Goal: Task Accomplishment & Management: Manage account settings

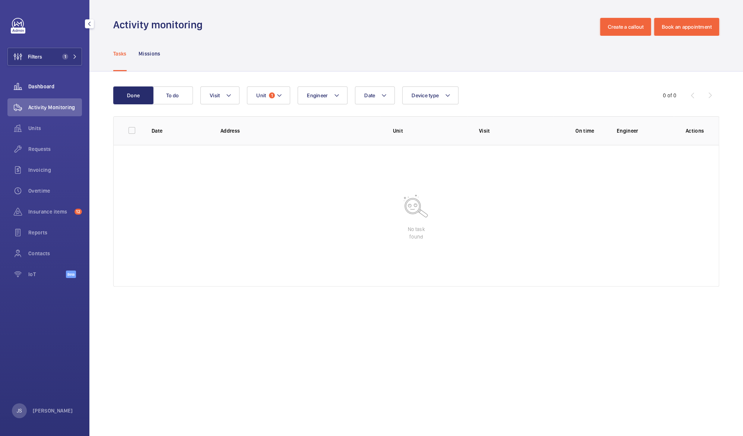
click at [36, 85] on span "Dashboard" at bounding box center [55, 86] width 54 height 7
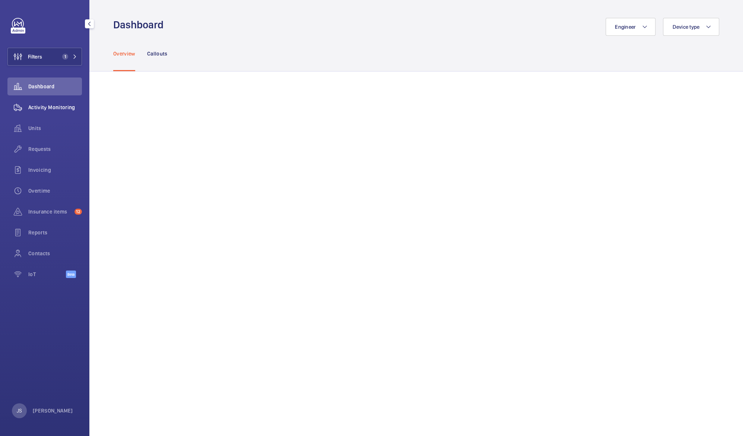
click at [34, 110] on span "Activity Monitoring" at bounding box center [55, 107] width 54 height 7
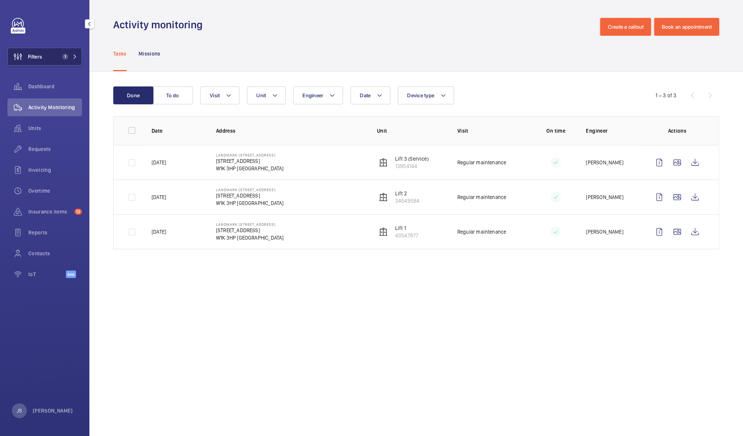
click at [49, 57] on button "Filters 1" at bounding box center [44, 57] width 74 height 18
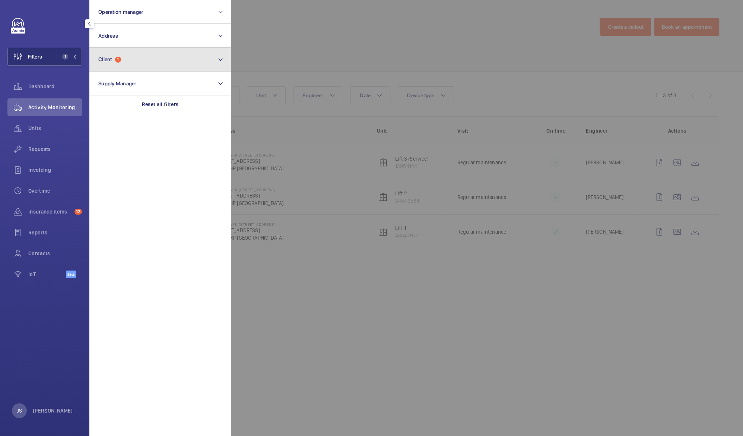
click at [102, 60] on span "Client" at bounding box center [105, 59] width 14 height 6
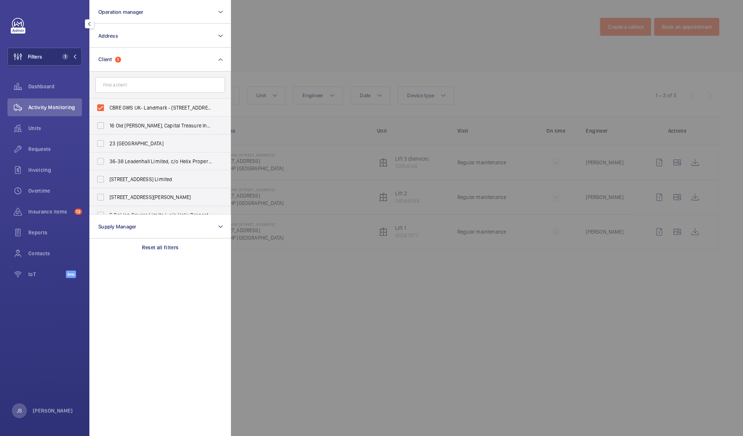
click at [105, 108] on label "CBRE GWS UK- Landmark - [STREET_ADDRESS]" at bounding box center [155, 108] width 130 height 18
click at [105, 108] on input "CBRE GWS UK- Landmark - [STREET_ADDRESS]" at bounding box center [100, 107] width 15 height 15
checkbox input "false"
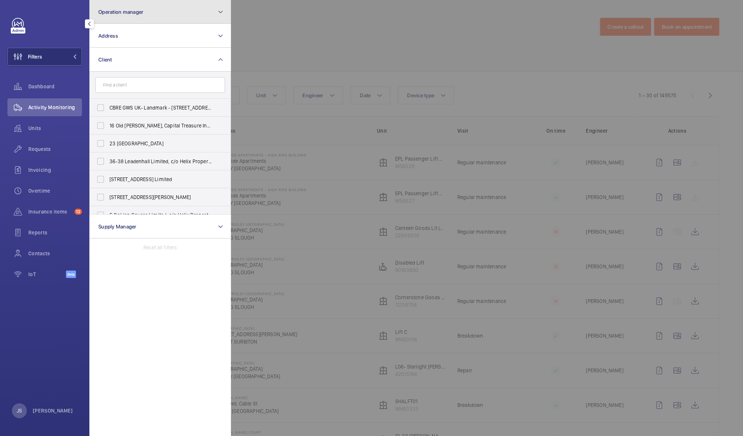
click at [138, 18] on button "Operation manager" at bounding box center [160, 12] width 142 height 24
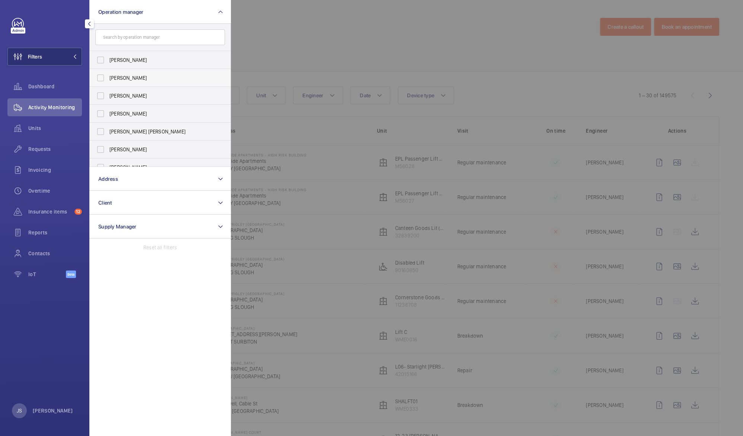
click at [133, 75] on span "[PERSON_NAME]" at bounding box center [160, 77] width 102 height 7
click at [108, 75] on input "[PERSON_NAME]" at bounding box center [100, 77] width 15 height 15
checkbox input "true"
click at [261, 53] on div at bounding box center [602, 218] width 743 height 436
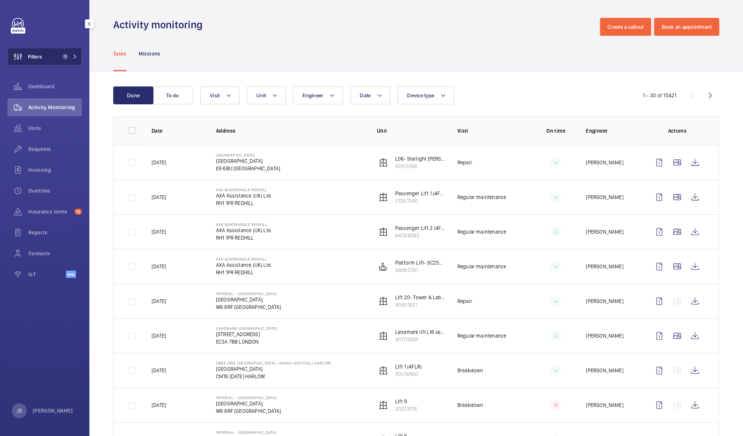
click at [41, 57] on span "Filters" at bounding box center [35, 56] width 14 height 7
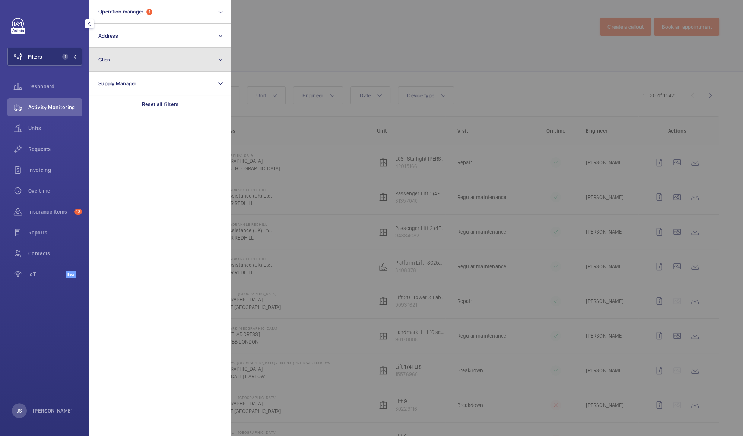
click at [124, 60] on button "Client" at bounding box center [160, 60] width 142 height 24
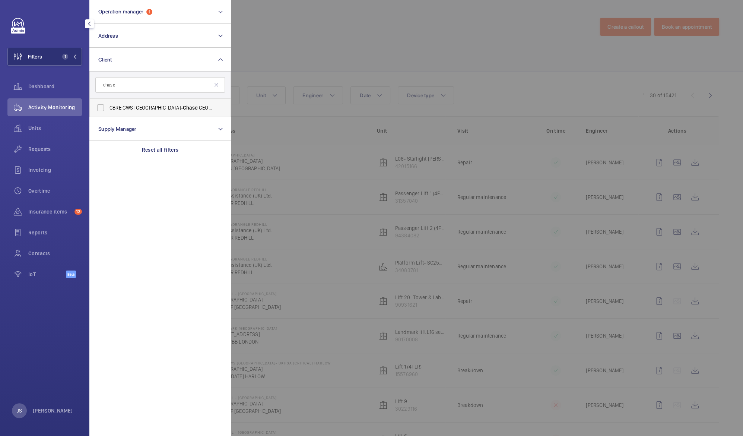
type input "chase"
click at [112, 109] on span "CBRE GWS UK- [GEOGRAPHIC_DATA]" at bounding box center [160, 107] width 102 height 7
click at [108, 109] on input "CBRE GWS UK- [GEOGRAPHIC_DATA]" at bounding box center [100, 107] width 15 height 15
checkbox input "true"
click at [286, 34] on div at bounding box center [602, 218] width 743 height 436
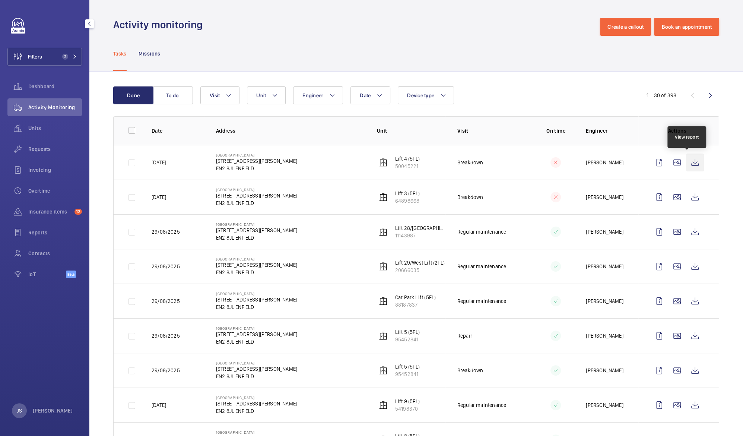
click at [686, 166] on wm-front-icon-button at bounding box center [695, 162] width 18 height 18
click at [686, 197] on wm-front-icon-button at bounding box center [695, 197] width 18 height 18
click at [688, 232] on wm-front-icon-button at bounding box center [695, 232] width 18 height 18
click at [40, 85] on span "Dashboard" at bounding box center [55, 86] width 54 height 7
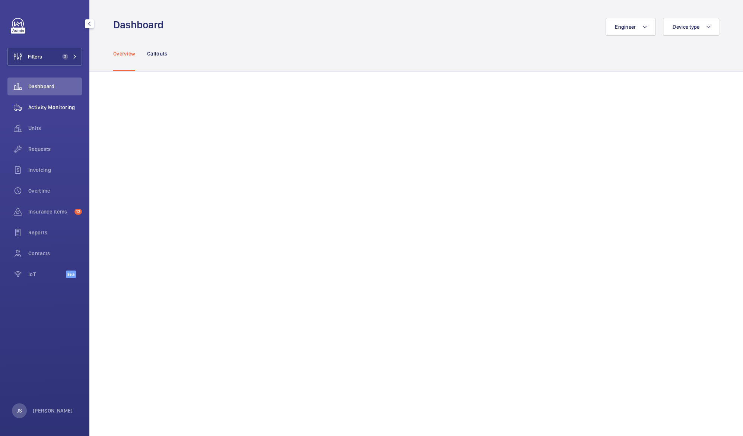
click at [59, 104] on span "Activity Monitoring" at bounding box center [55, 107] width 54 height 7
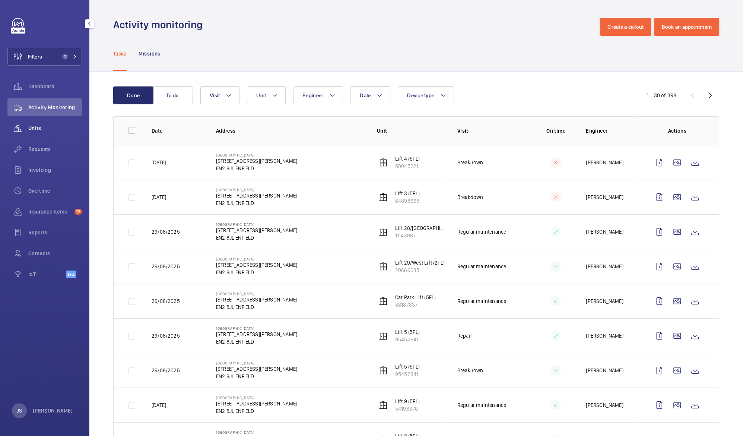
click at [68, 125] on span "Units" at bounding box center [55, 127] width 54 height 7
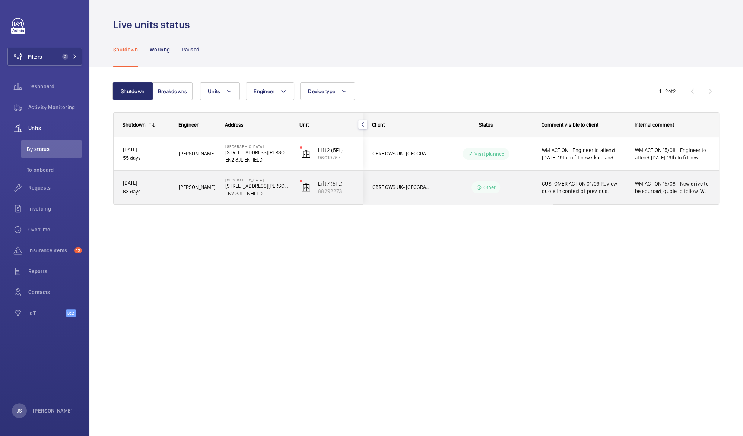
click at [564, 184] on span "CUSTOMER ACTION 01/09 Review quote in context of previous unsuccessful repair. …" at bounding box center [583, 187] width 83 height 15
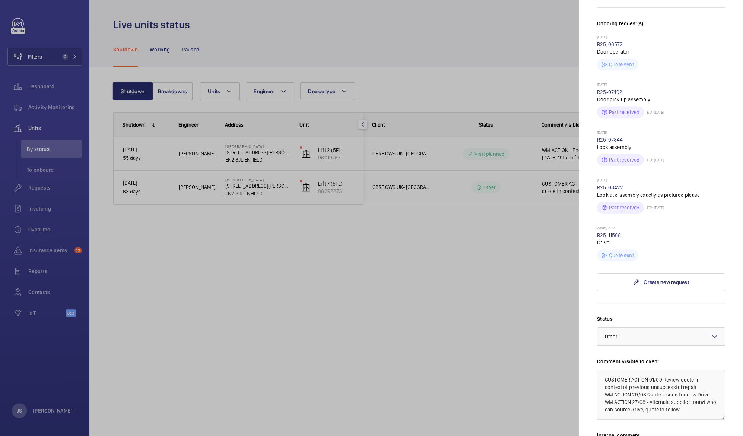
scroll to position [220, 0]
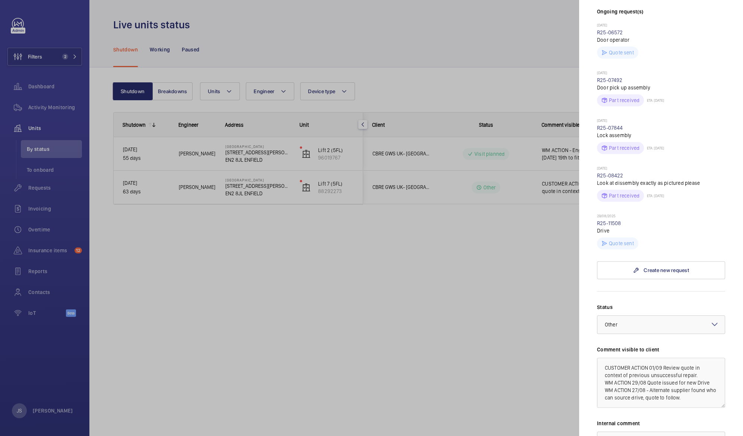
click at [388, 271] on div at bounding box center [371, 218] width 743 height 436
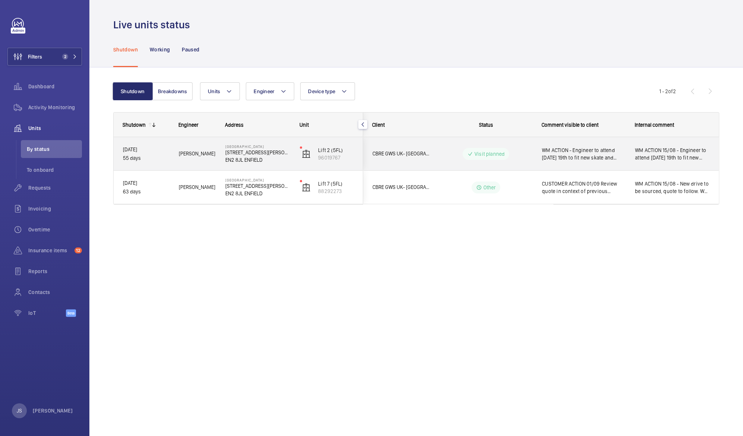
click at [655, 151] on span "WM ACTION 15/08 - Engineer to attend [DATE] 19th to fit new skate and contact. …" at bounding box center [672, 153] width 74 height 15
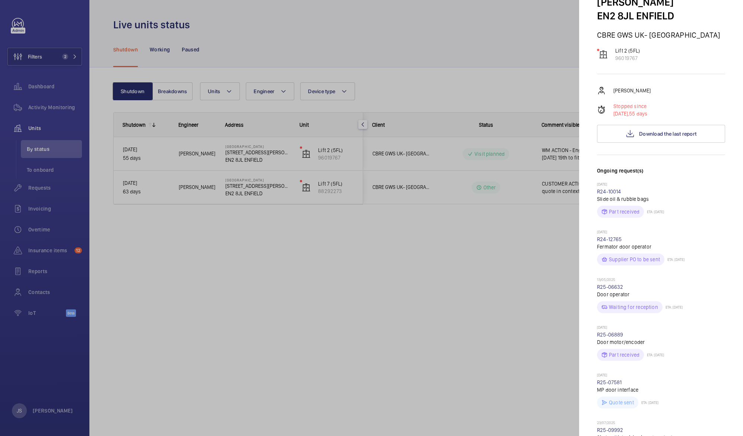
scroll to position [64, 0]
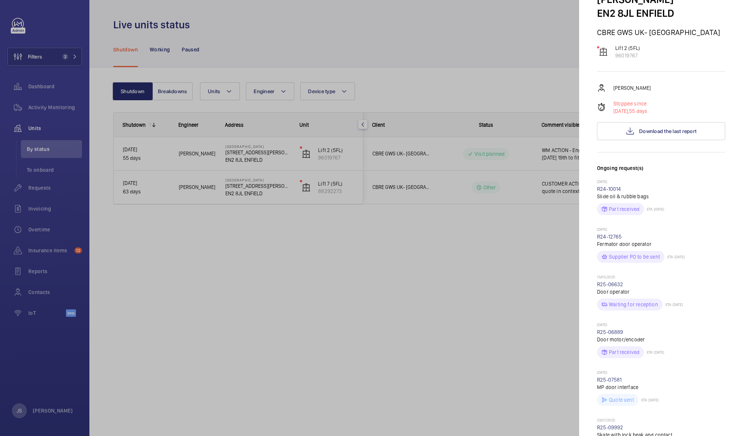
click at [465, 261] on div at bounding box center [371, 218] width 743 height 436
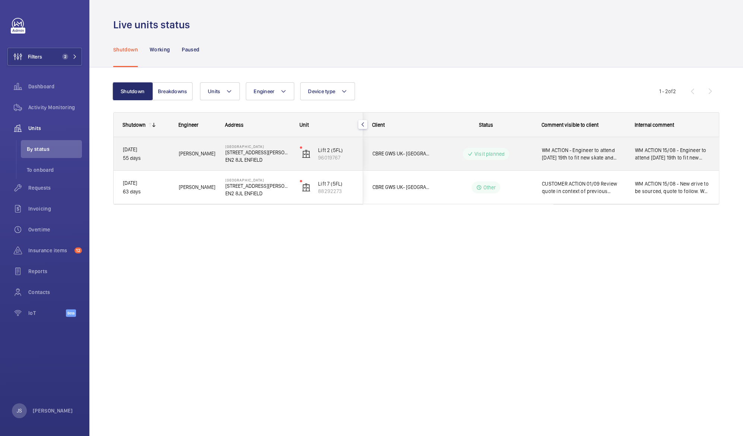
click at [642, 154] on span "WM ACTION 15/08 - Engineer to attend [DATE] 19th to fit new skate and contact. …" at bounding box center [672, 153] width 74 height 15
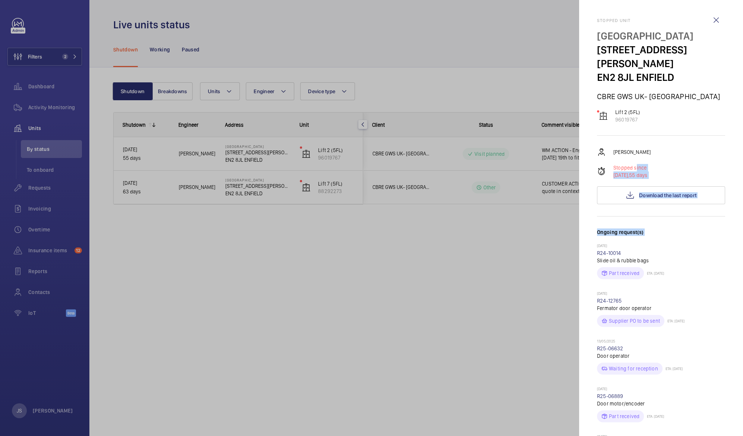
drag, startPoint x: 642, startPoint y: 154, endPoint x: 648, endPoint y: 220, distance: 66.6
click at [648, 220] on div "Stopped unit [GEOGRAPHIC_DATA] [STREET_ADDRESS][PERSON_NAME] GWS UK- [GEOGRAPHI…" at bounding box center [661, 419] width 128 height 803
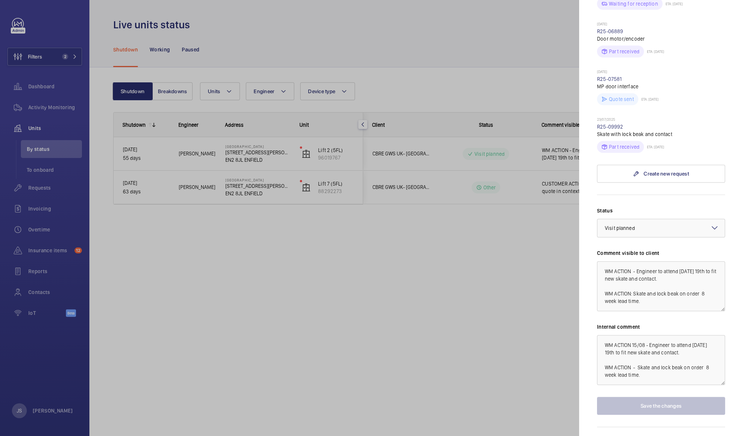
scroll to position [381, 0]
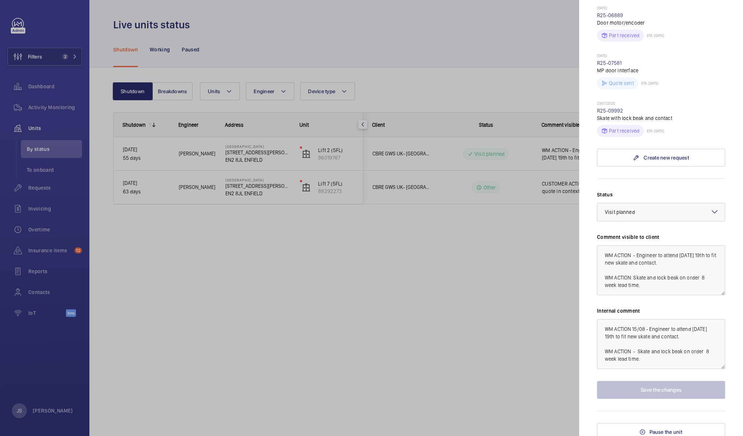
click at [517, 316] on div at bounding box center [371, 218] width 743 height 436
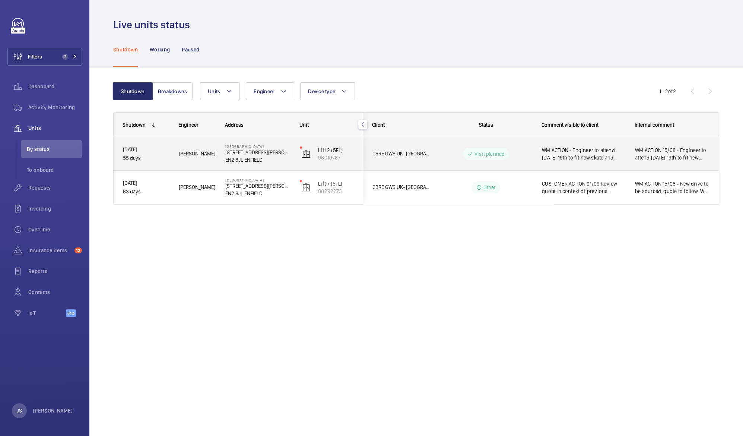
click at [132, 156] on p "55 days" at bounding box center [146, 158] width 46 height 9
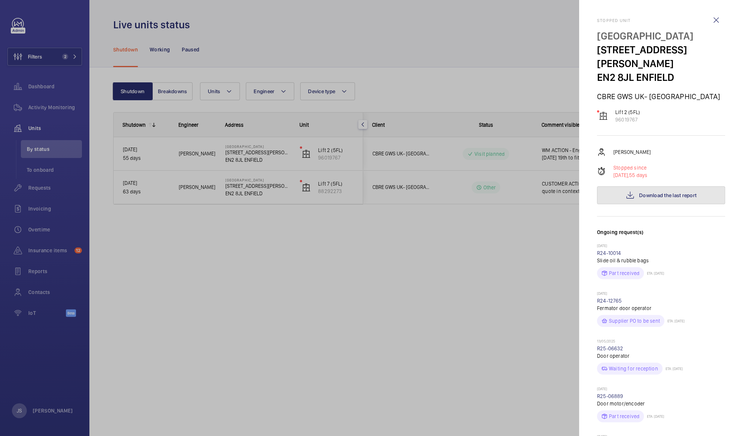
click at [659, 195] on button "Download the last report" at bounding box center [661, 195] width 128 height 18
click at [540, 244] on div at bounding box center [371, 218] width 743 height 436
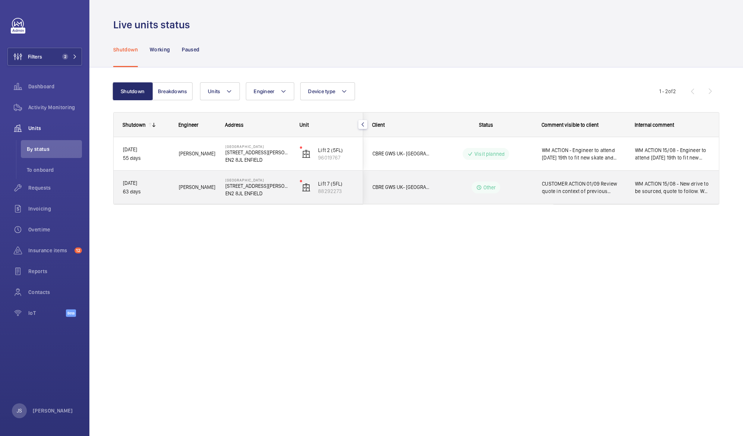
click at [248, 194] on p "EN2 8JL ENFIELD" at bounding box center [257, 193] width 65 height 7
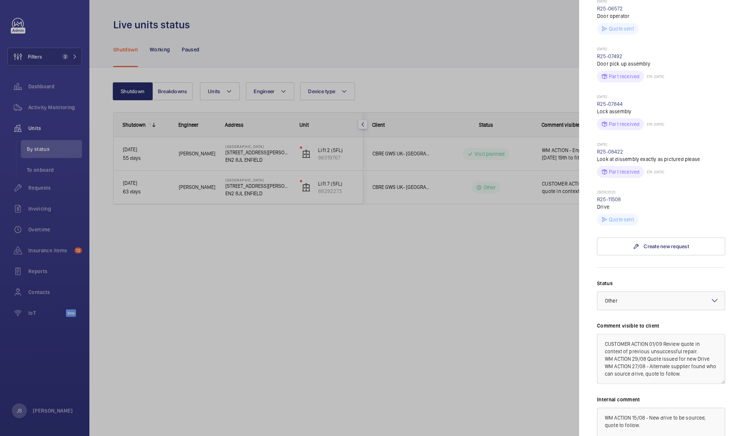
scroll to position [226, 0]
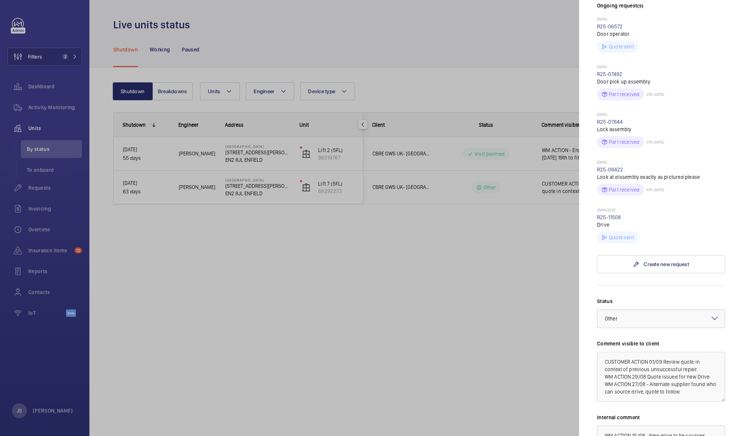
click at [438, 285] on div at bounding box center [371, 218] width 743 height 436
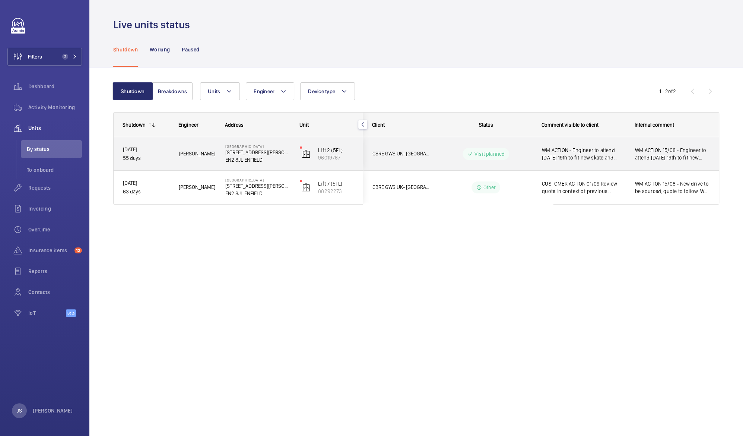
click at [560, 150] on span "WM ACTION - Engineer to attend [DATE] 19th to fit new skate and contact. WM ACT…" at bounding box center [583, 153] width 83 height 15
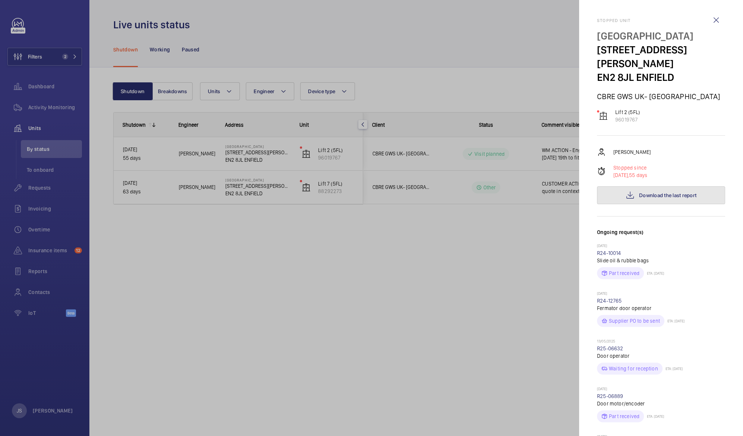
click at [648, 192] on span "Download the last report" at bounding box center [667, 195] width 57 height 6
click at [556, 40] on div at bounding box center [371, 218] width 743 height 436
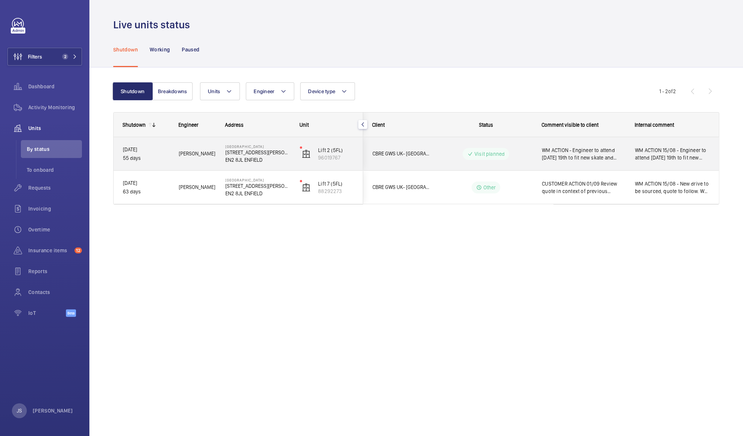
click at [131, 158] on p "55 days" at bounding box center [146, 158] width 46 height 9
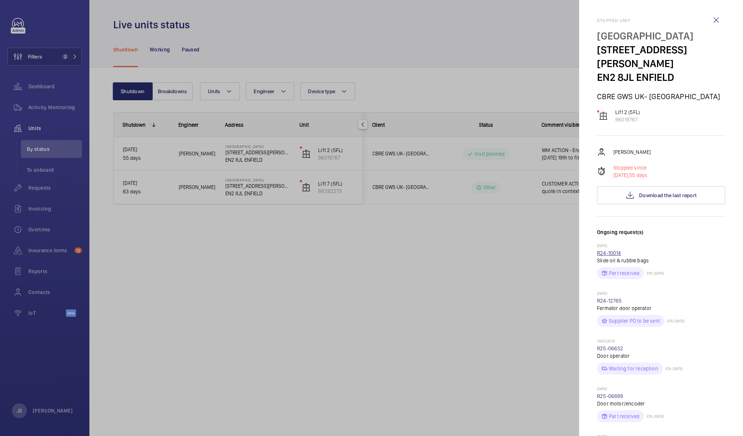
click at [607, 250] on link "R24-10014" at bounding box center [609, 253] width 24 height 6
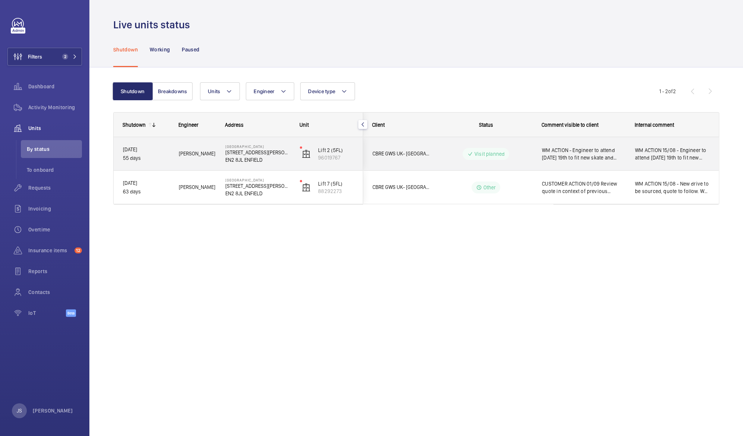
click at [592, 152] on span "WM ACTION - Engineer to attend [DATE] 19th to fit new skate and contact. WM ACT…" at bounding box center [583, 153] width 83 height 15
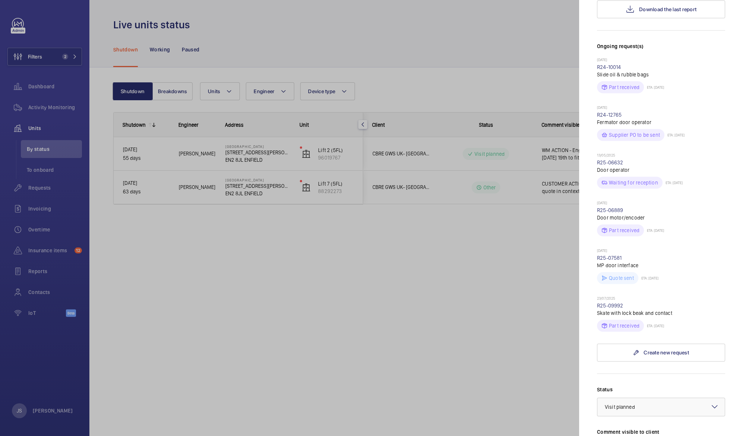
scroll to position [191, 0]
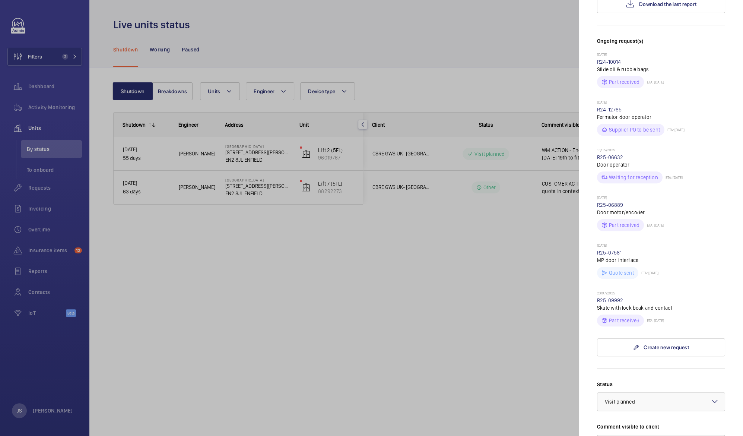
click at [614, 317] on p "Part received" at bounding box center [624, 320] width 31 height 7
click at [650, 318] on p "ETA: [DATE]" at bounding box center [654, 320] width 20 height 4
click at [618, 317] on p "Part received" at bounding box center [624, 320] width 31 height 7
click at [604, 297] on link "R25-09992" at bounding box center [610, 300] width 26 height 6
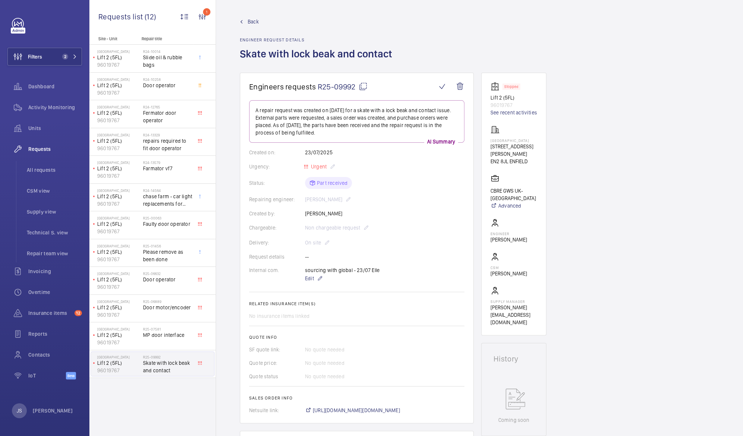
click at [565, 13] on wm-front-admin-header "Back Engineer request details Skate with lock beak and contact" at bounding box center [479, 36] width 527 height 73
click at [334, 22] on link "Back" at bounding box center [318, 21] width 157 height 7
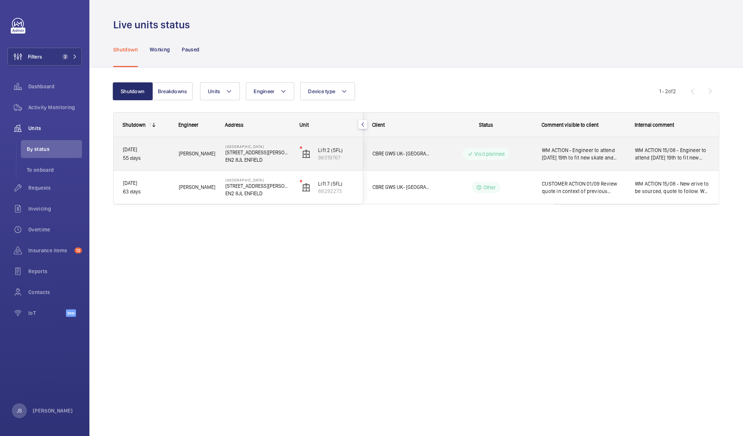
click at [642, 150] on span "WM ACTION 15/08 - Engineer to attend [DATE] 19th to fit new skate and contact. …" at bounding box center [672, 153] width 74 height 15
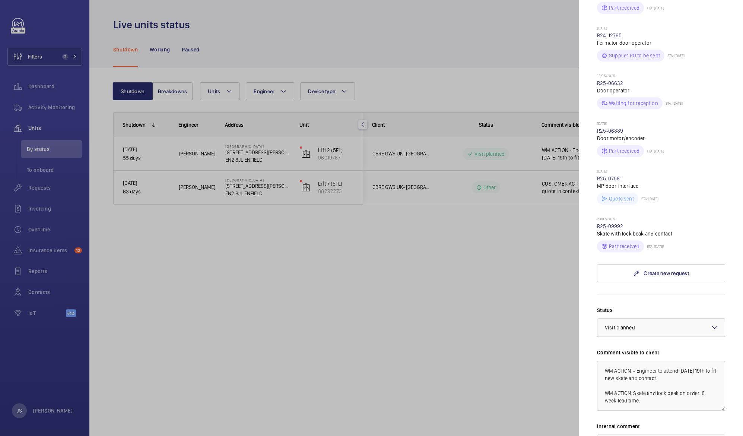
scroll to position [267, 0]
click at [359, 265] on div at bounding box center [371, 218] width 743 height 436
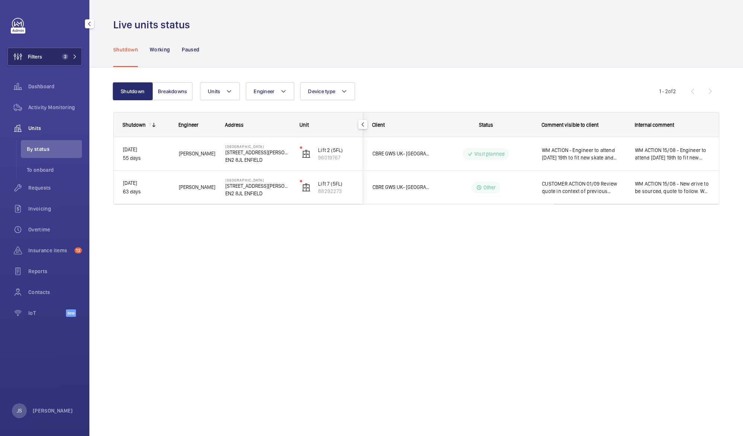
click at [65, 53] on button "Filters 2" at bounding box center [44, 57] width 74 height 18
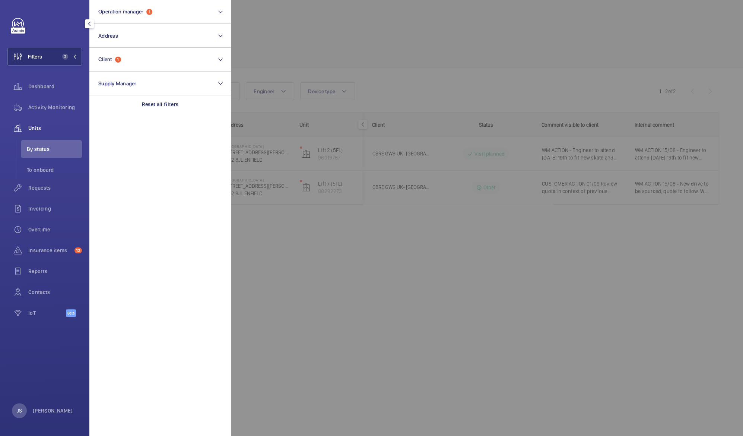
click at [245, 28] on div at bounding box center [602, 218] width 743 height 436
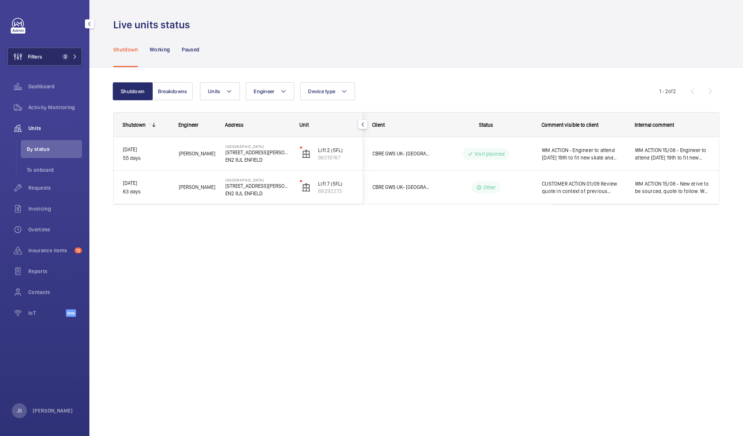
click at [42, 57] on span "Filters" at bounding box center [35, 56] width 14 height 7
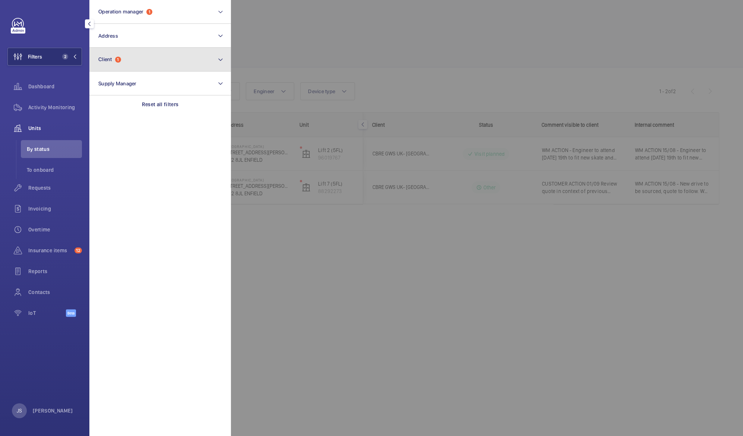
click at [104, 58] on span "Client" at bounding box center [105, 59] width 14 height 6
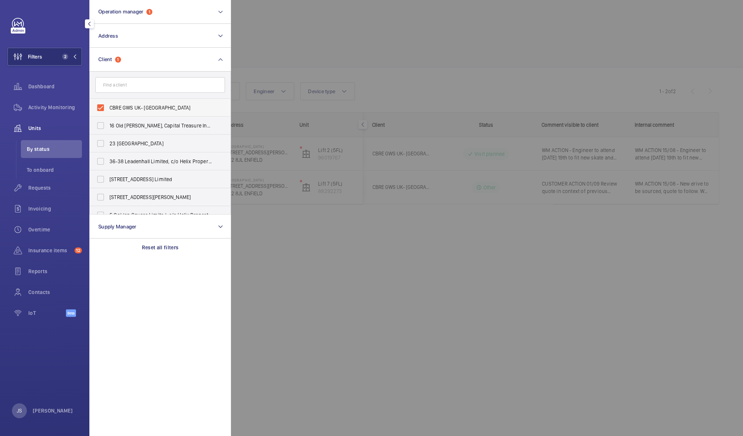
click at [102, 105] on label "CBRE GWS UK- [GEOGRAPHIC_DATA]" at bounding box center [155, 108] width 130 height 18
click at [102, 105] on input "CBRE GWS UK- [GEOGRAPHIC_DATA]" at bounding box center [100, 107] width 15 height 15
checkbox input "false"
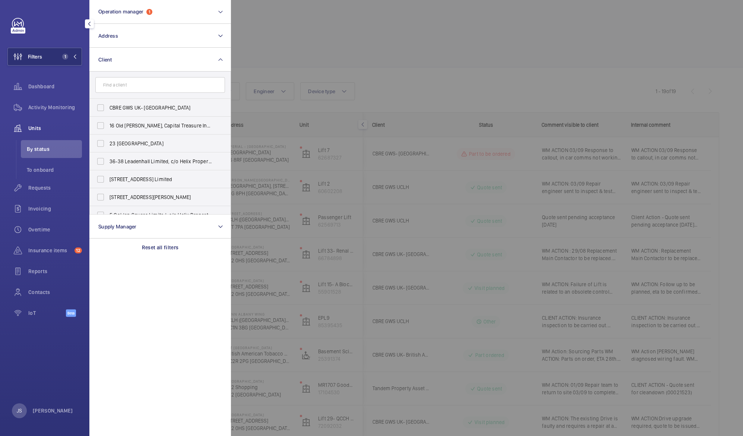
click at [264, 44] on div at bounding box center [602, 218] width 743 height 436
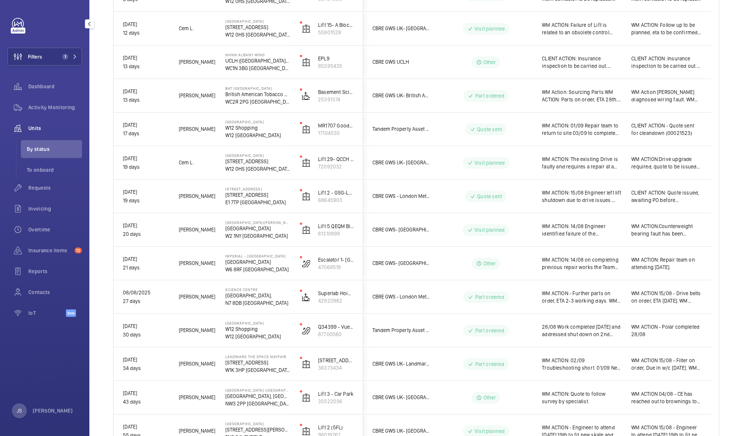
scroll to position [374, 0]
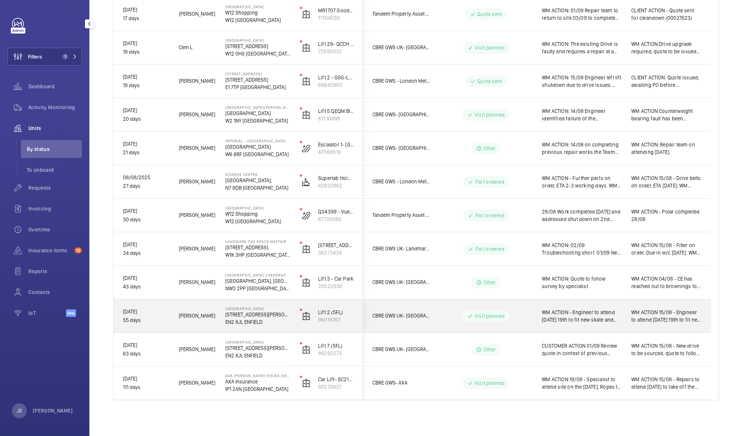
click at [575, 315] on span "WM ACTION - Engineer to attend [DATE] 19th to fit new skate and contact. WM ACT…" at bounding box center [582, 315] width 80 height 15
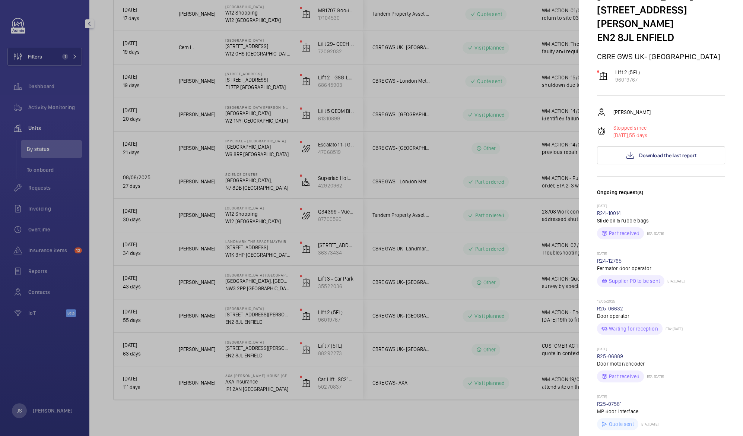
scroll to position [35, 0]
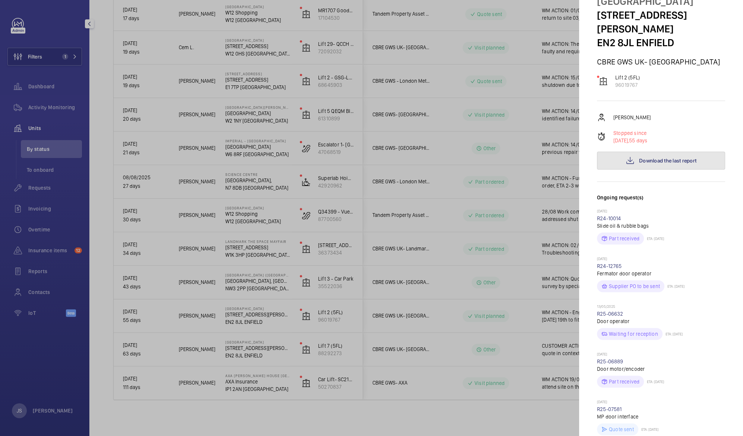
click at [677, 158] on span "Download the last report" at bounding box center [667, 161] width 57 height 6
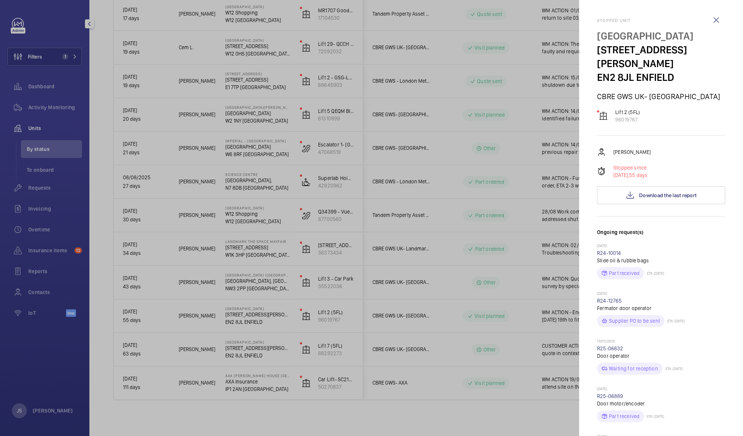
click at [328, 415] on div at bounding box center [371, 218] width 743 height 436
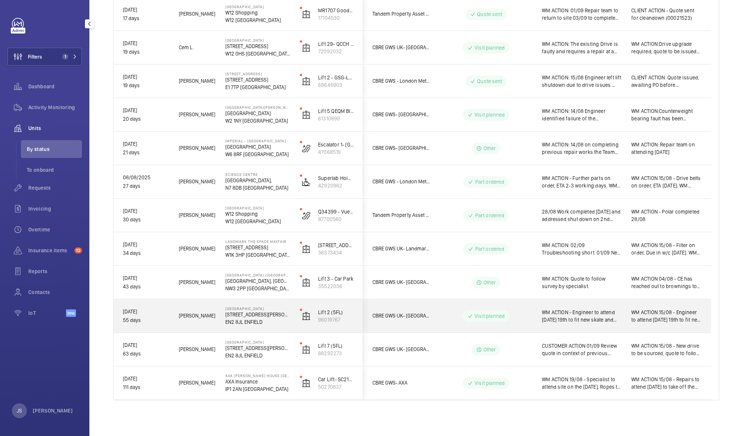
click at [248, 320] on p "EN2 8JL ENFIELD" at bounding box center [257, 321] width 65 height 7
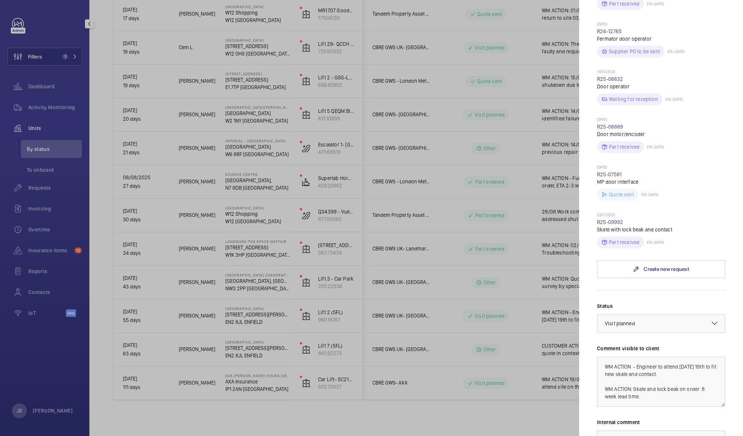
scroll to position [271, 0]
click at [611, 217] on link "R25-09992" at bounding box center [610, 220] width 26 height 6
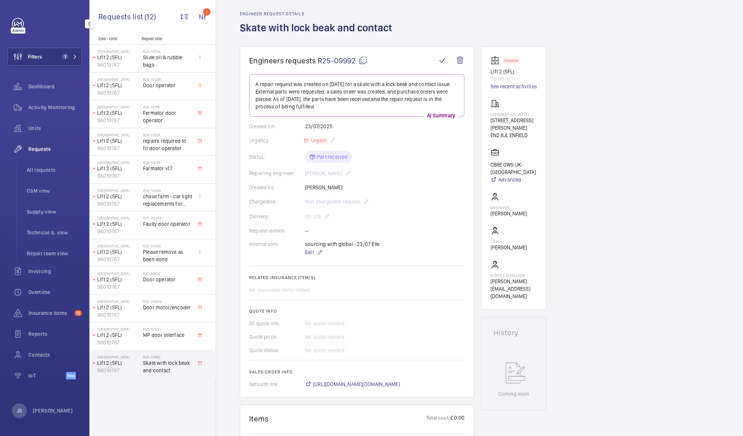
scroll to position [28, 0]
click at [517, 85] on link "See recent activities" at bounding box center [513, 84] width 47 height 7
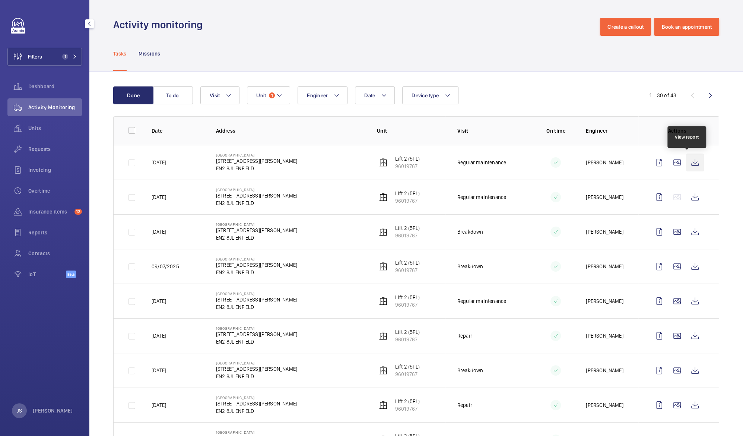
click at [686, 160] on wm-front-icon-button at bounding box center [695, 162] width 18 height 18
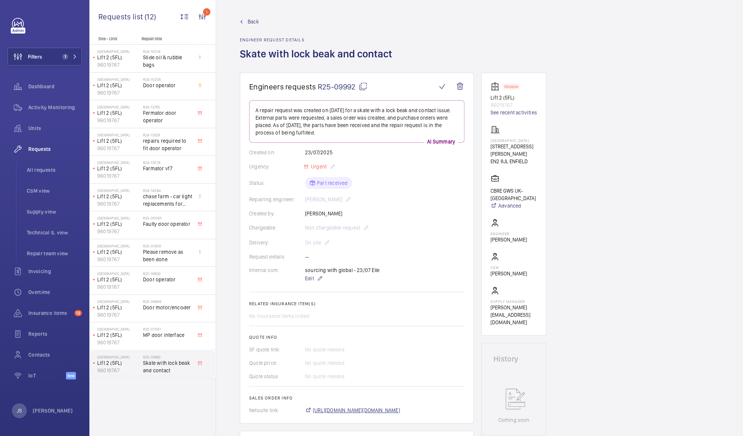
click at [360, 408] on span "[URL][DOMAIN_NAME][DOMAIN_NAME]" at bounding box center [356, 409] width 87 height 7
click at [350, 87] on span "R25-09992" at bounding box center [343, 86] width 50 height 9
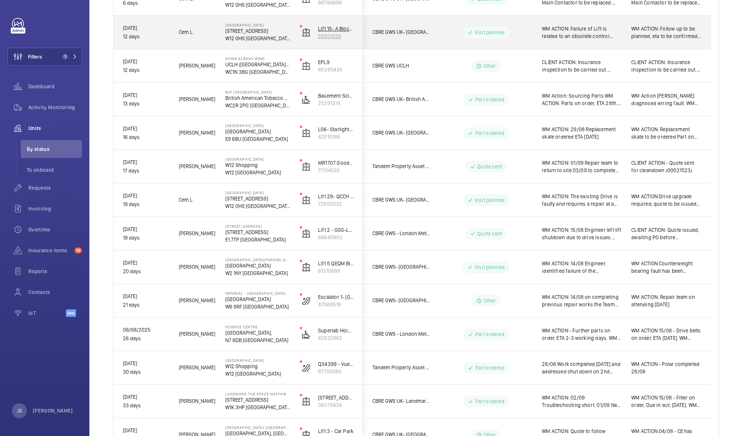
scroll to position [441, 0]
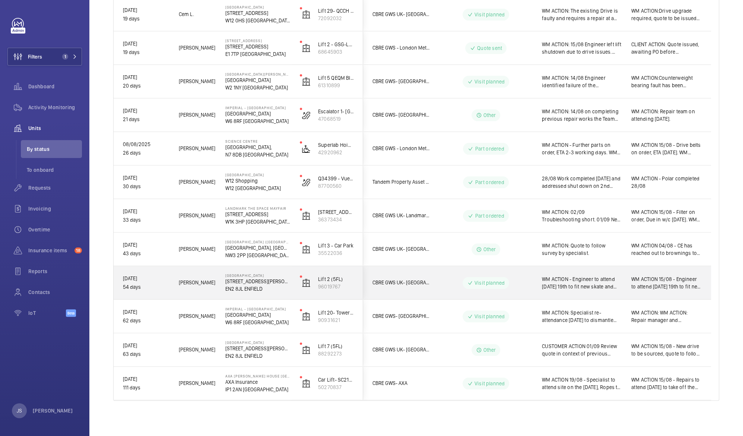
click at [557, 286] on span "WM ACTION - Engineer to attend [DATE] 19th to fit new skate and contact. WM ACT…" at bounding box center [582, 282] width 80 height 15
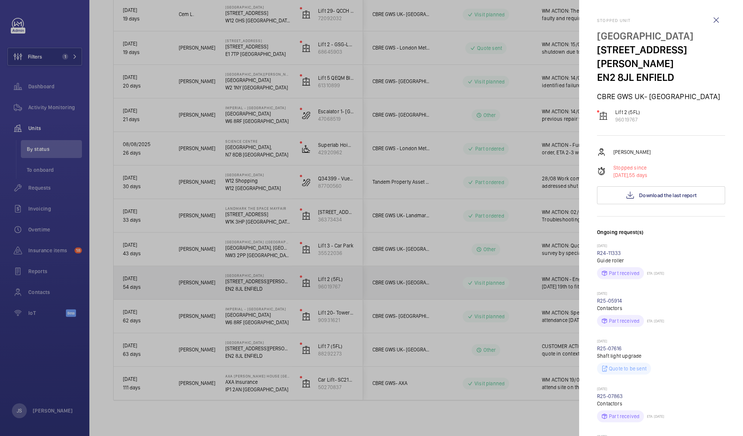
click at [557, 286] on div at bounding box center [371, 218] width 743 height 436
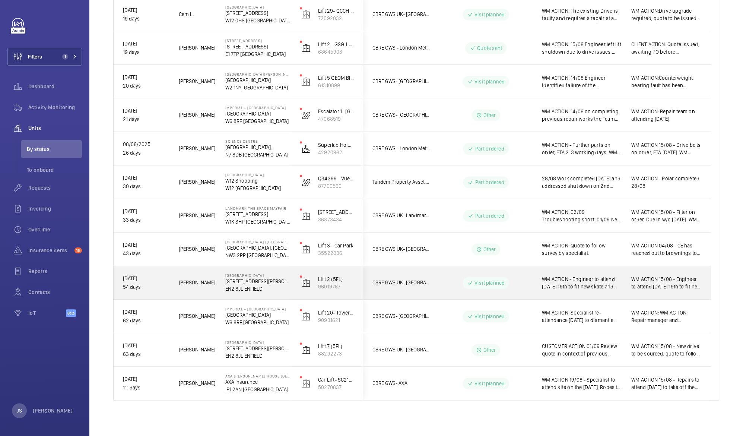
click at [557, 286] on span "WM ACTION - Engineer to attend [DATE] 19th to fit new skate and contact. WM ACT…" at bounding box center [582, 282] width 80 height 15
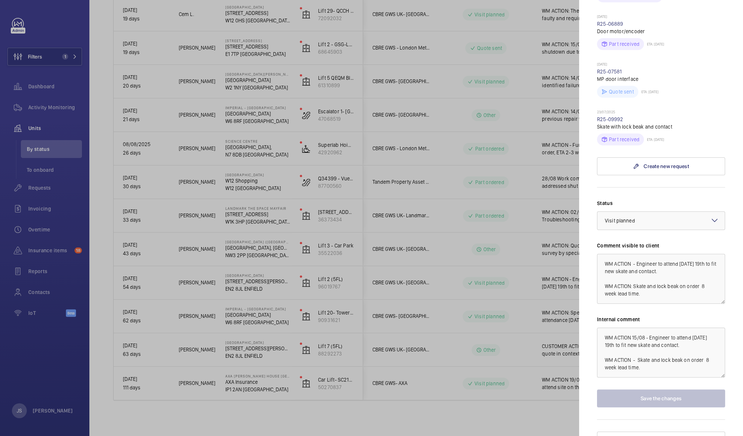
scroll to position [381, 0]
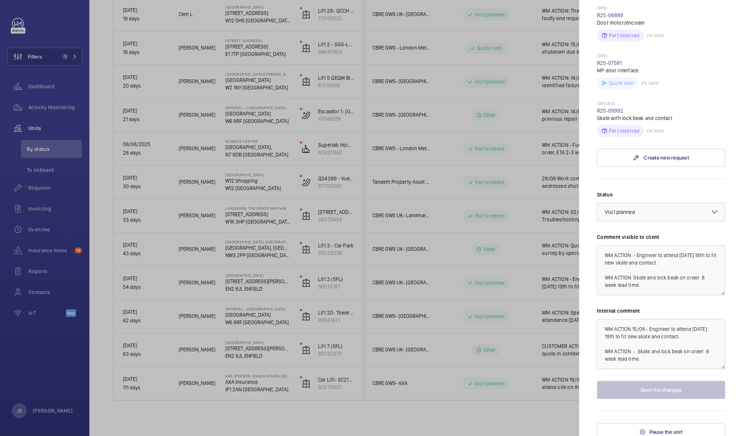
click at [285, 107] on div at bounding box center [371, 218] width 743 height 436
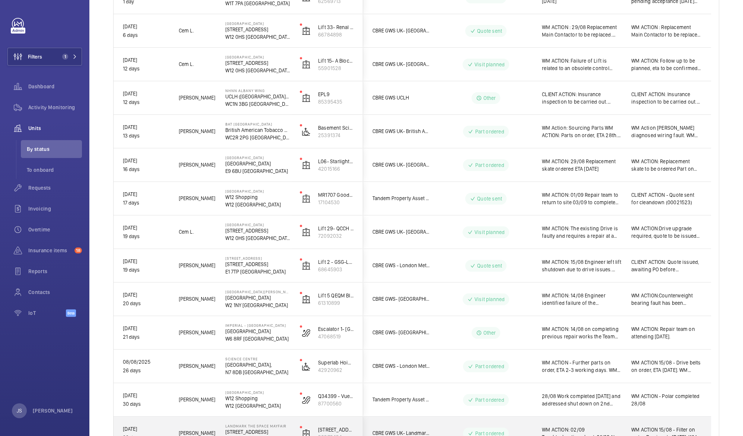
scroll to position [0, 0]
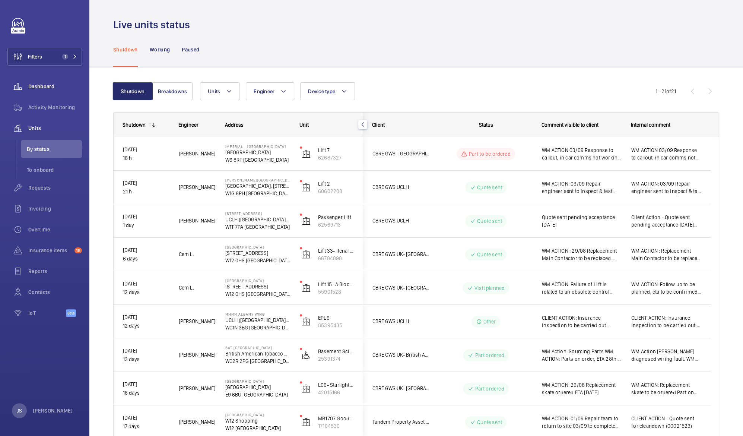
click at [28, 88] on wm-front-icon-button at bounding box center [17, 86] width 21 height 18
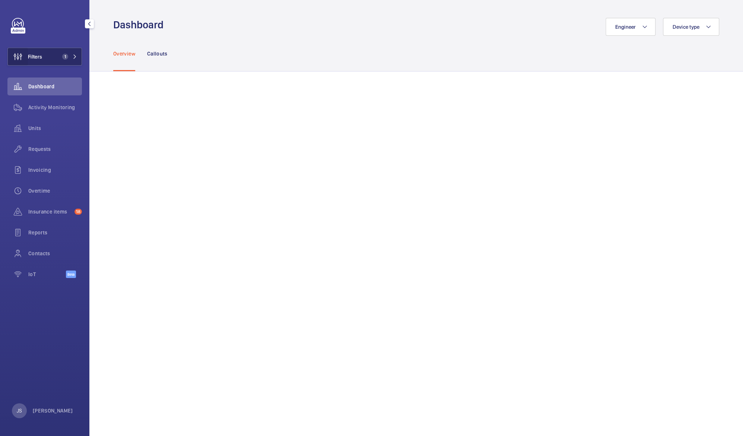
click at [27, 60] on wm-front-icon-button at bounding box center [18, 57] width 20 height 18
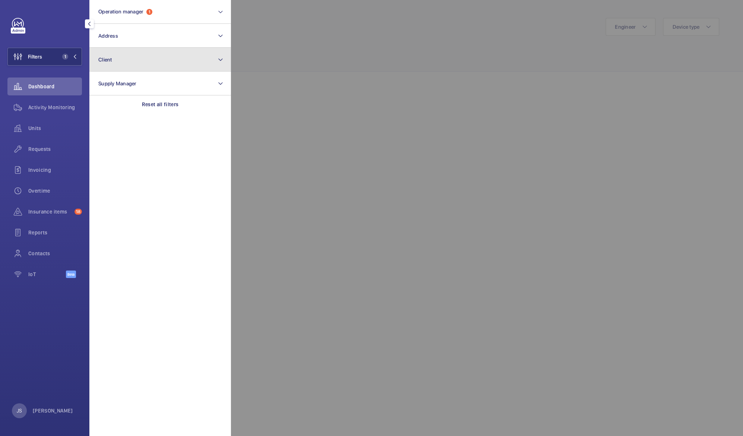
click at [114, 61] on button "Client" at bounding box center [160, 60] width 142 height 24
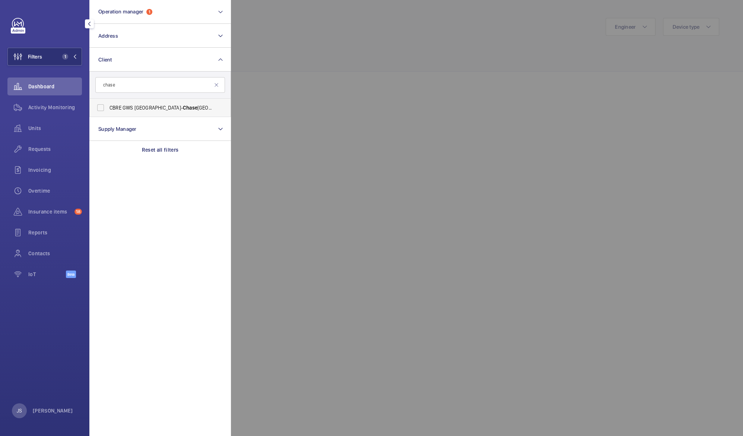
type input "chase"
click at [141, 112] on label "CBRE GWS UK- [GEOGRAPHIC_DATA]" at bounding box center [155, 108] width 130 height 18
click at [108, 112] on input "CBRE GWS UK- [GEOGRAPHIC_DATA]" at bounding box center [100, 107] width 15 height 15
checkbox input "true"
click at [48, 109] on span "Activity Monitoring" at bounding box center [55, 107] width 54 height 7
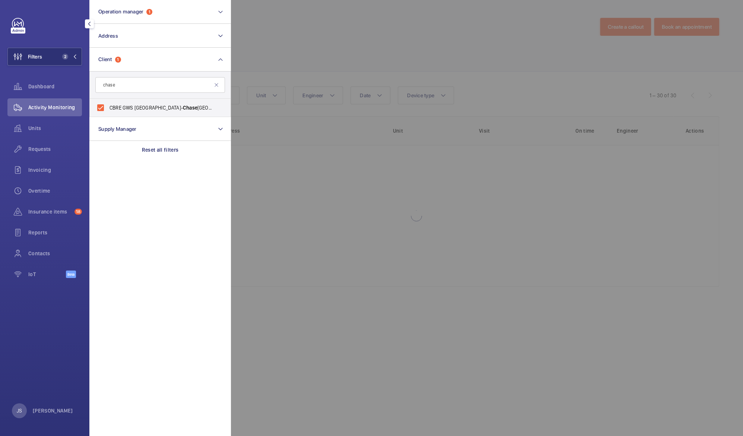
click at [289, 60] on div at bounding box center [602, 218] width 743 height 436
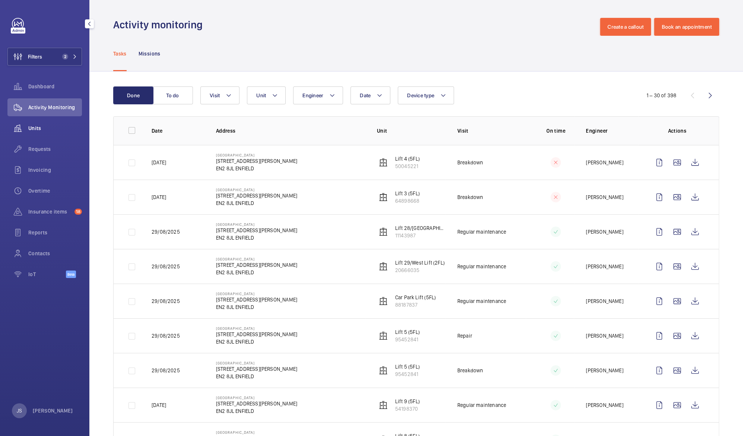
click at [51, 128] on span "Units" at bounding box center [55, 127] width 54 height 7
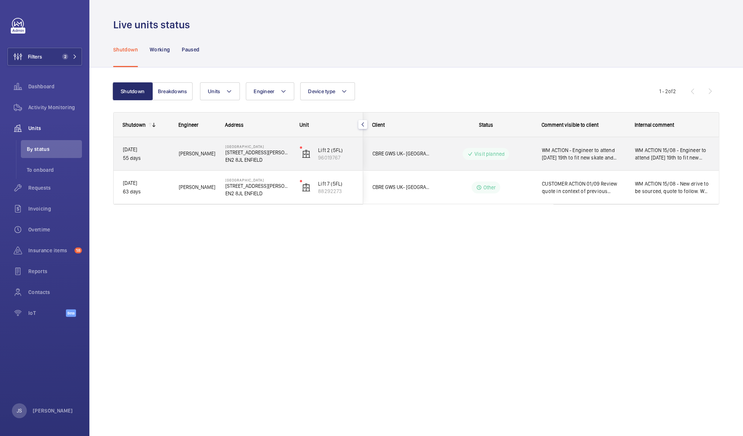
click at [569, 154] on span "WM ACTION - Engineer to attend [DATE] 19th to fit new skate and contact. WM ACT…" at bounding box center [583, 153] width 83 height 15
click at [569, 154] on div at bounding box center [371, 218] width 743 height 436
click at [655, 156] on span "WM ACTION 15/08 - Engineer to attend [DATE] 19th to fit new skate and contact. …" at bounding box center [672, 153] width 74 height 15
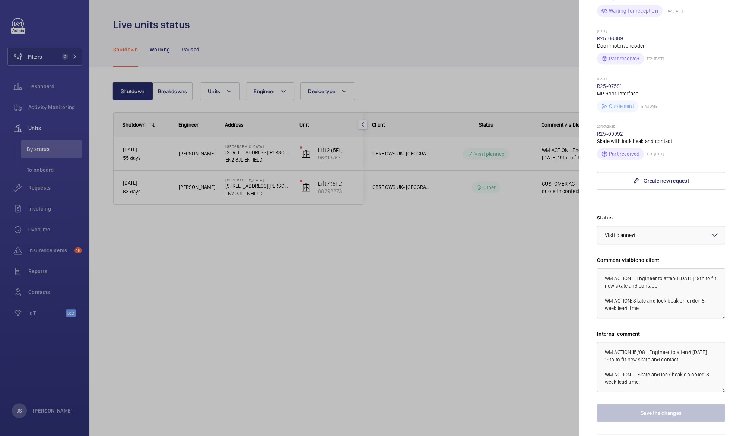
scroll to position [381, 0]
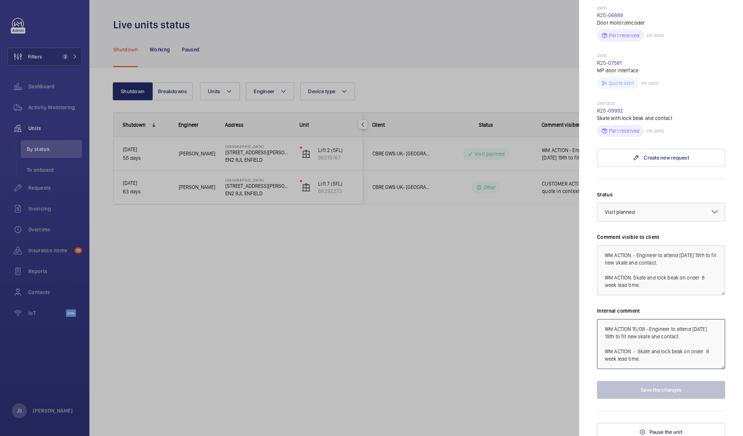
click at [703, 332] on textarea "WM ACTION 15/08 - Engineer to attend [DATE] 19th to fit new skate and contact. …" at bounding box center [661, 344] width 128 height 50
click at [610, 344] on textarea "WM ACTION 15/08 - Engineer to attend on Tuesday 19th to fit new skate and conta…" at bounding box center [661, 344] width 128 height 50
click at [666, 345] on textarea "WM ACTION 15/08 - Engineer to attend on Tuesday 19th to fit new skate and conta…" at bounding box center [661, 344] width 128 height 50
click at [677, 346] on textarea "WM ACTION 15/08 - Engineer to attend on Tuesday 19th to fit new skate and conta…" at bounding box center [661, 344] width 128 height 50
click at [650, 353] on textarea "WM ACTION 15/08 - Engineer to attend on Tuesday 19th to fit new skate and conta…" at bounding box center [661, 344] width 128 height 50
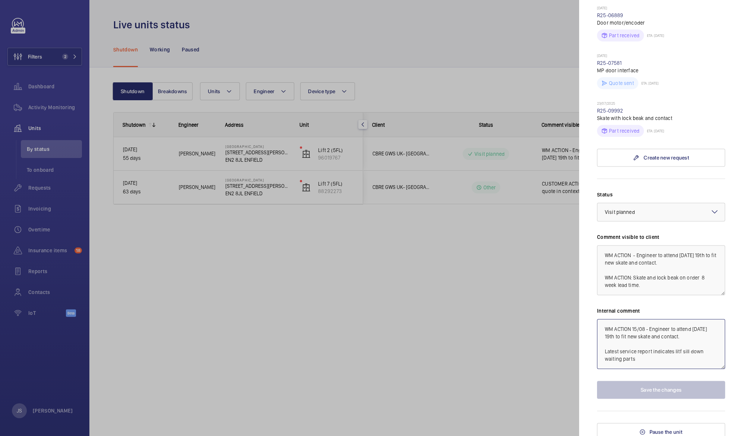
click at [677, 346] on textarea "WM ACTION 15/08 - Engineer to attend on Tuesday 19th to fit new skate and conta…" at bounding box center [661, 344] width 128 height 50
click at [684, 346] on textarea "WM ACTION 15/08 - Engineer to attend on Tuesday 19th to fit new skate and conta…" at bounding box center [661, 344] width 128 height 50
click at [635, 353] on textarea "WM ACTION 15/08 - Engineer to attend on Tuesday 19th to fit new skate and conta…" at bounding box center [661, 344] width 128 height 50
type textarea "WM ACTION 15/08 - Engineer to attend on Tuesday 19th to fit new skate and conta…"
click at [528, 336] on div at bounding box center [371, 218] width 743 height 436
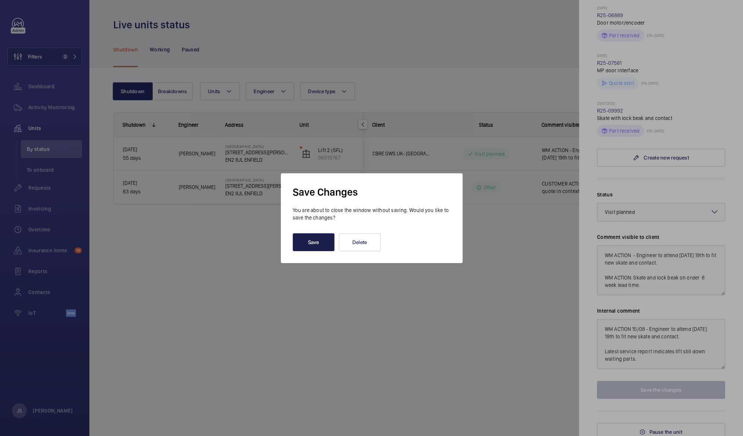
click at [306, 240] on button "Save" at bounding box center [314, 242] width 42 height 18
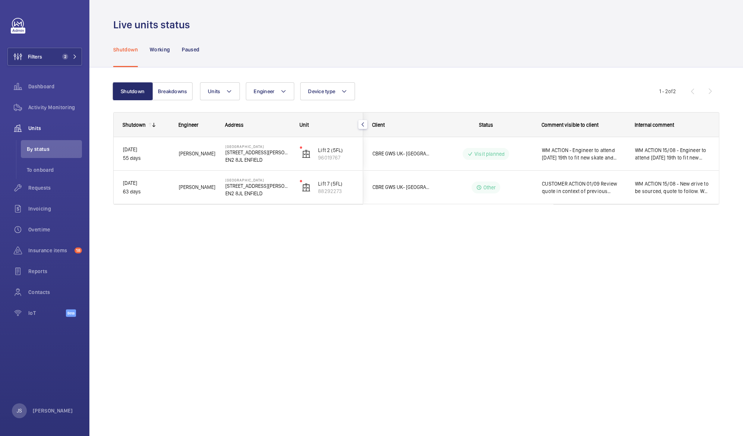
scroll to position [0, 0]
click at [466, 435] on div "Live units status Shutdown Working Paused Shutdown Breakdowns Units Engineer De…" at bounding box center [416, 218] width 654 height 436
click at [50, 55] on button "Filters 2" at bounding box center [44, 57] width 74 height 18
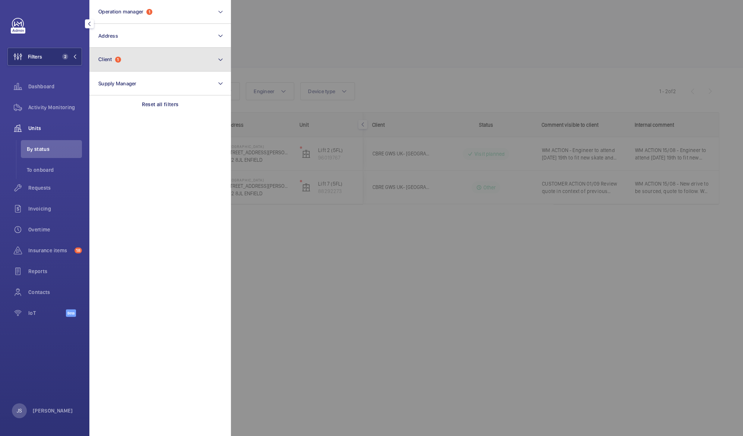
click at [100, 60] on span "Client" at bounding box center [105, 59] width 14 height 6
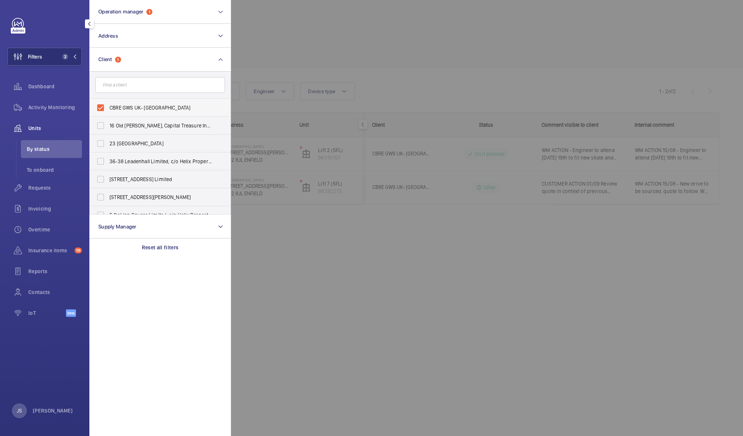
click at [104, 105] on label "CBRE GWS UK- [GEOGRAPHIC_DATA]" at bounding box center [155, 108] width 130 height 18
click at [104, 105] on input "CBRE GWS UK- [GEOGRAPHIC_DATA]" at bounding box center [100, 107] width 15 height 15
checkbox input "false"
click at [267, 43] on div at bounding box center [602, 218] width 743 height 436
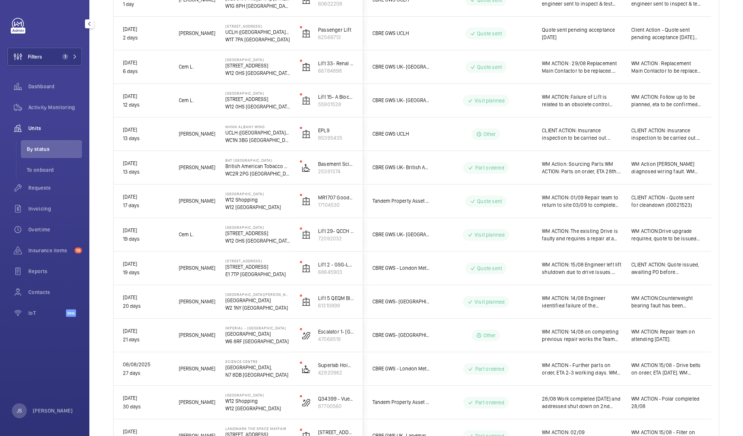
scroll to position [187, 0]
